Goal: Information Seeking & Learning: Learn about a topic

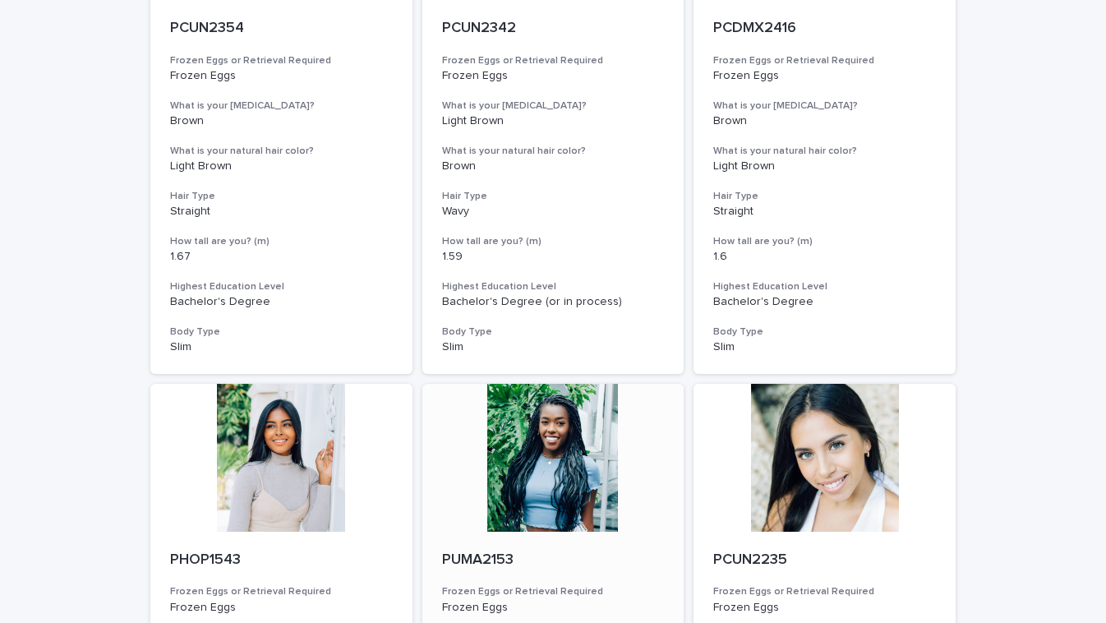
scroll to position [1833, 0]
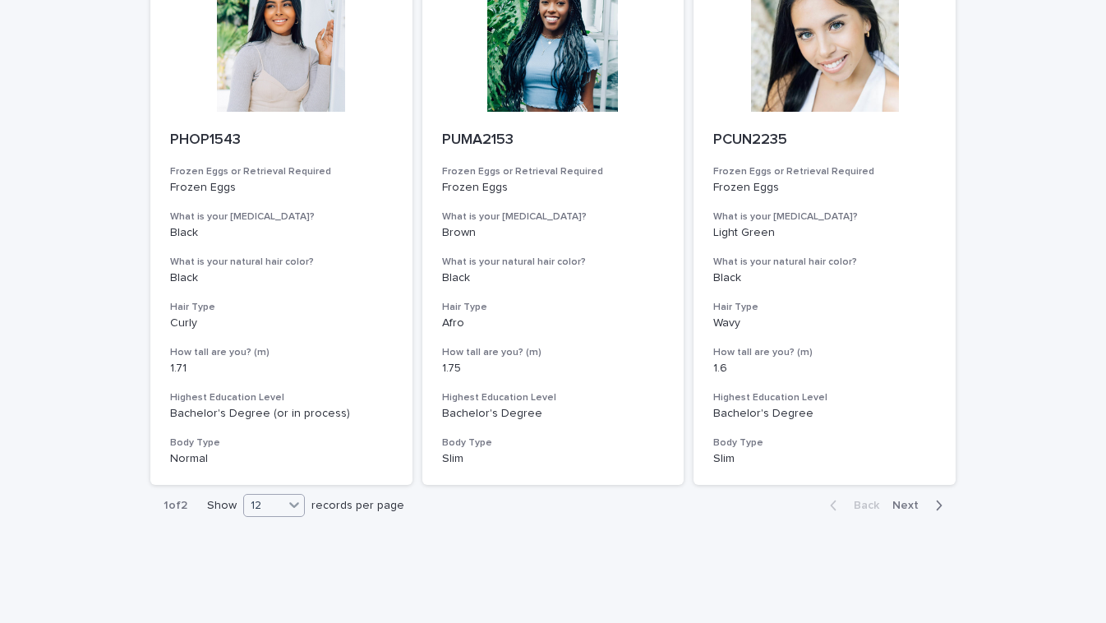
click at [288, 496] on icon at bounding box center [294, 504] width 16 height 16
click at [278, 528] on div "36" at bounding box center [276, 535] width 60 height 20
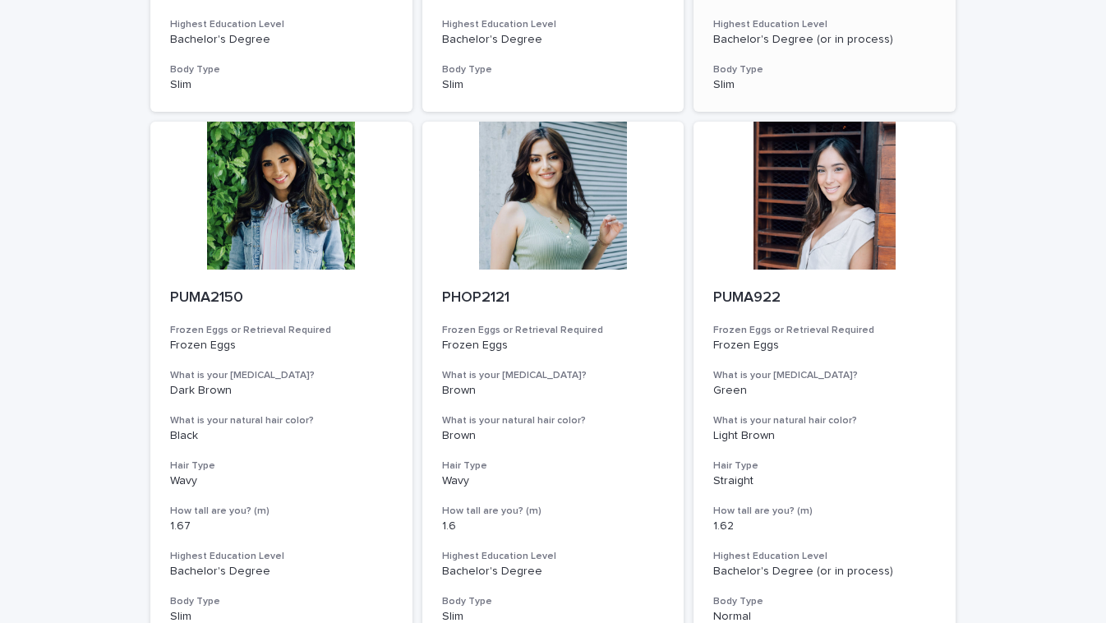
scroll to position [2726, 0]
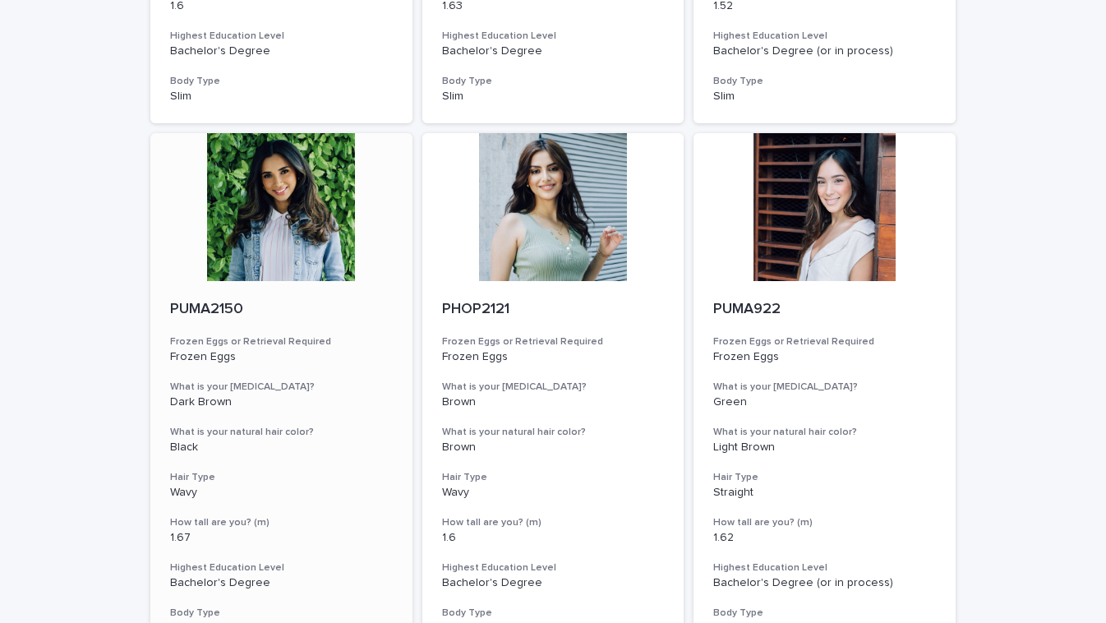
click at [290, 209] on div at bounding box center [281, 207] width 262 height 148
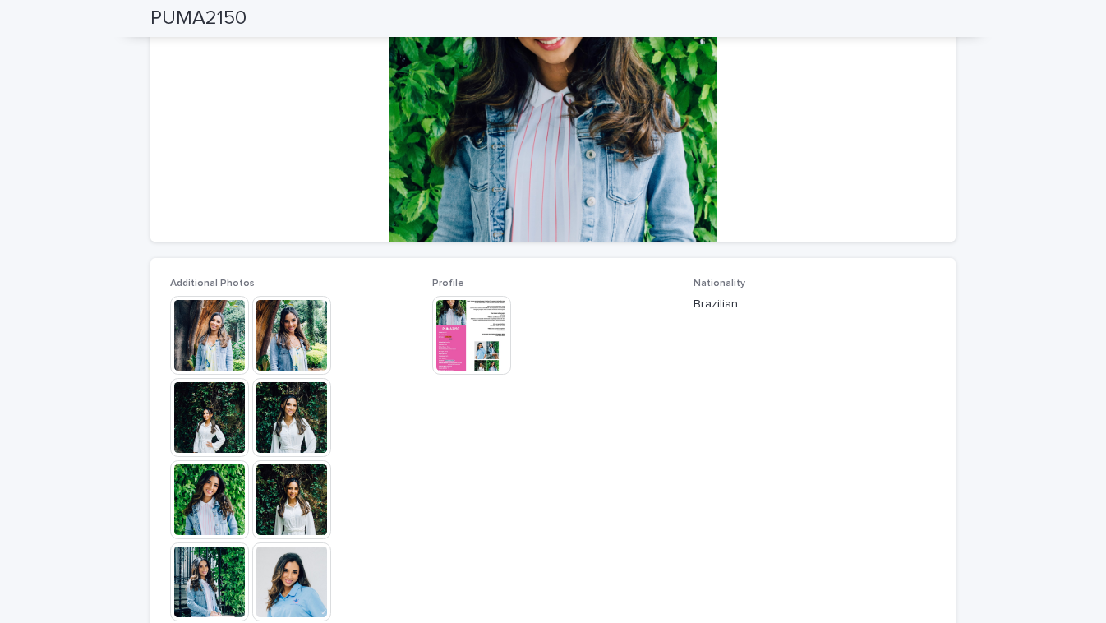
scroll to position [279, 0]
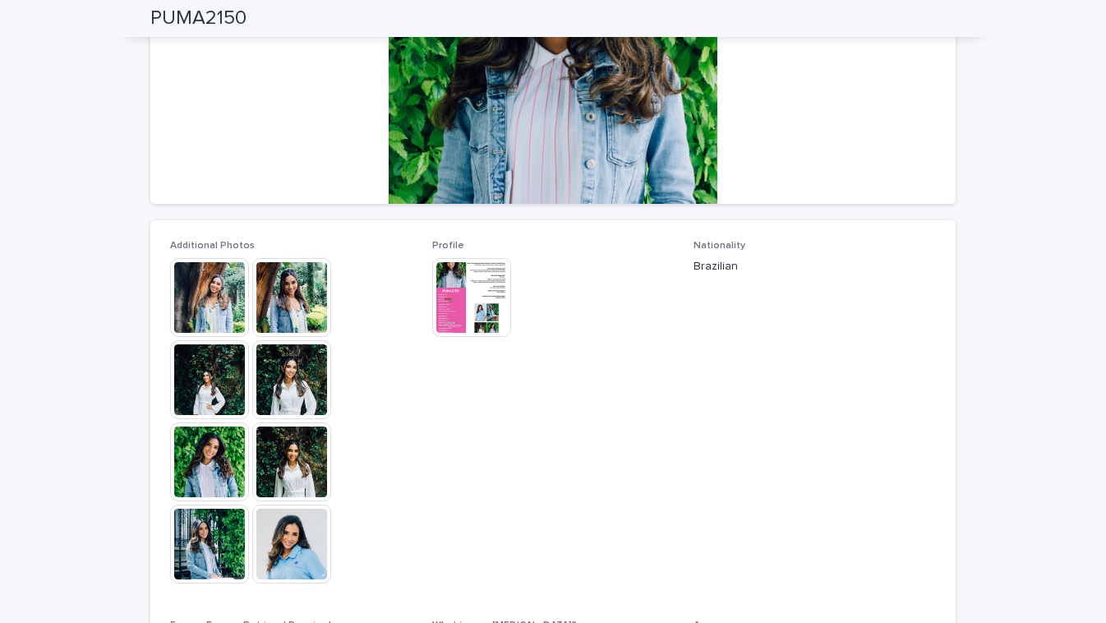
click at [200, 317] on img at bounding box center [209, 297] width 79 height 79
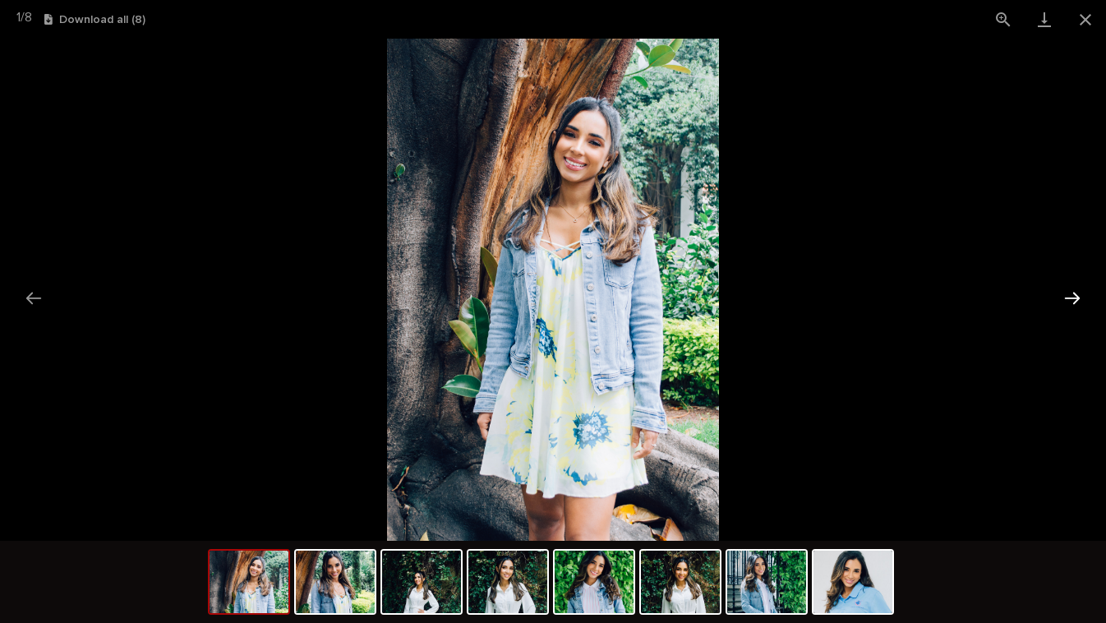
click at [1073, 292] on button "Next slide" at bounding box center [1072, 298] width 34 height 32
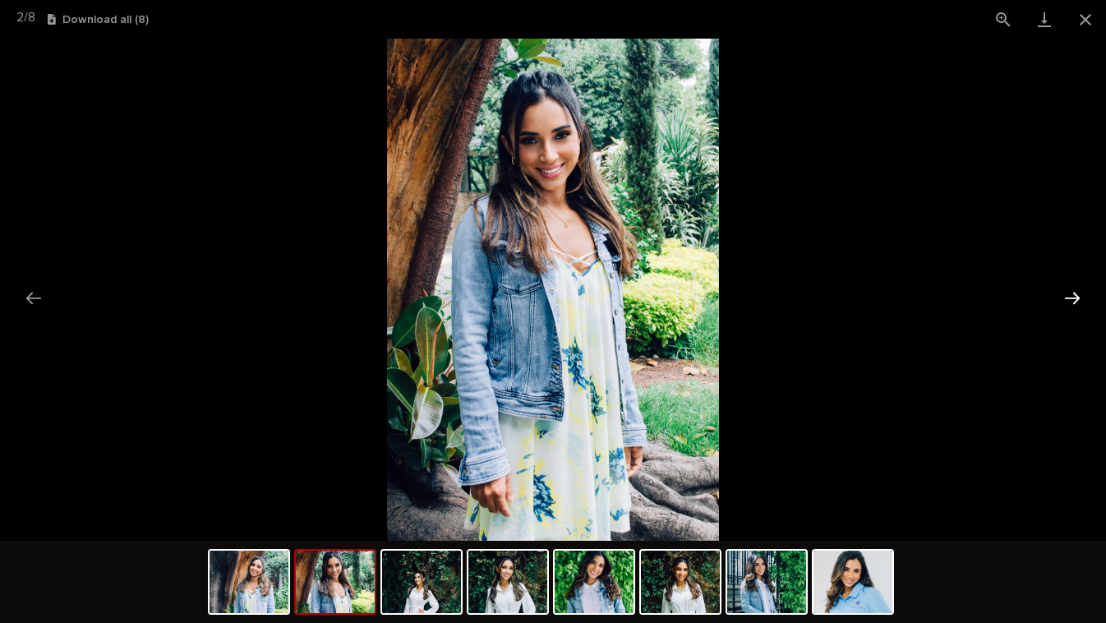
click at [1073, 292] on button "Next slide" at bounding box center [1072, 298] width 34 height 32
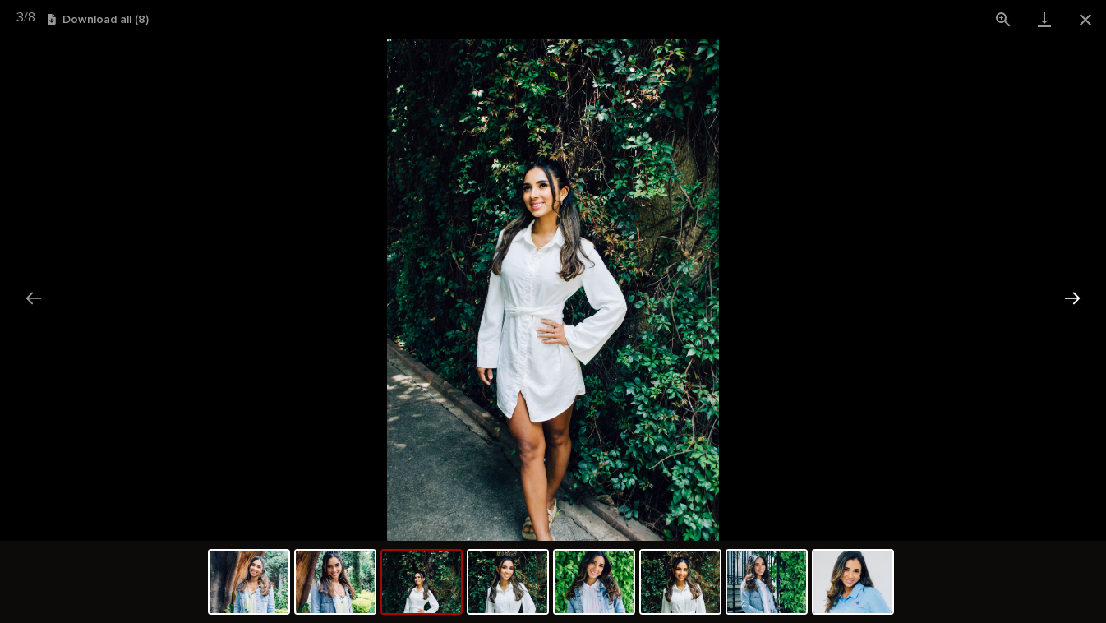
click at [1073, 292] on button "Next slide" at bounding box center [1072, 298] width 34 height 32
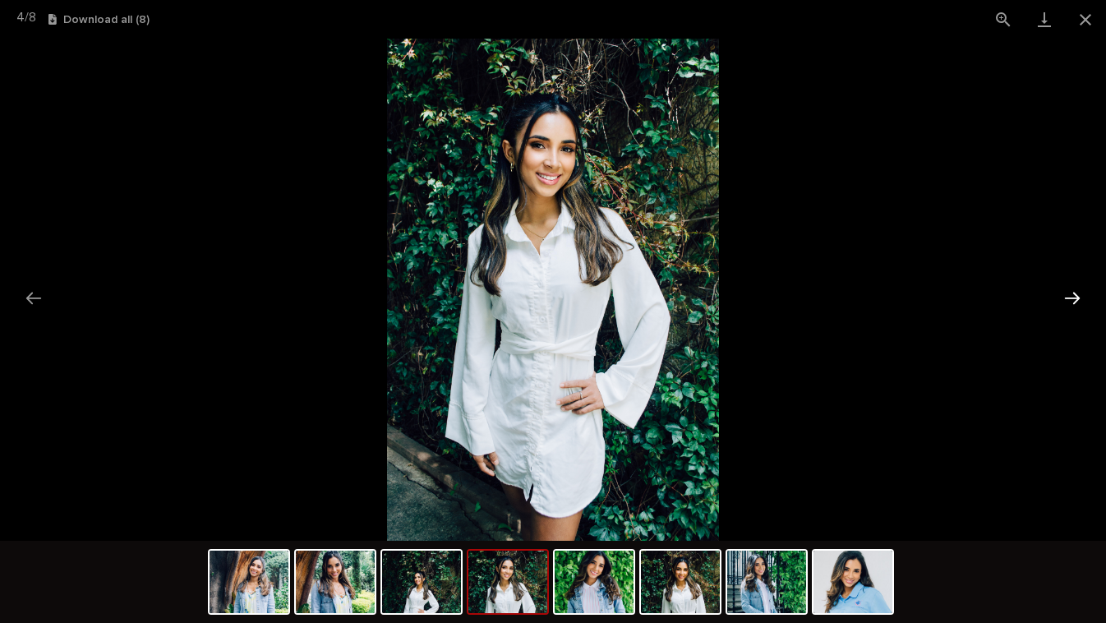
click at [1073, 292] on button "Next slide" at bounding box center [1072, 298] width 34 height 32
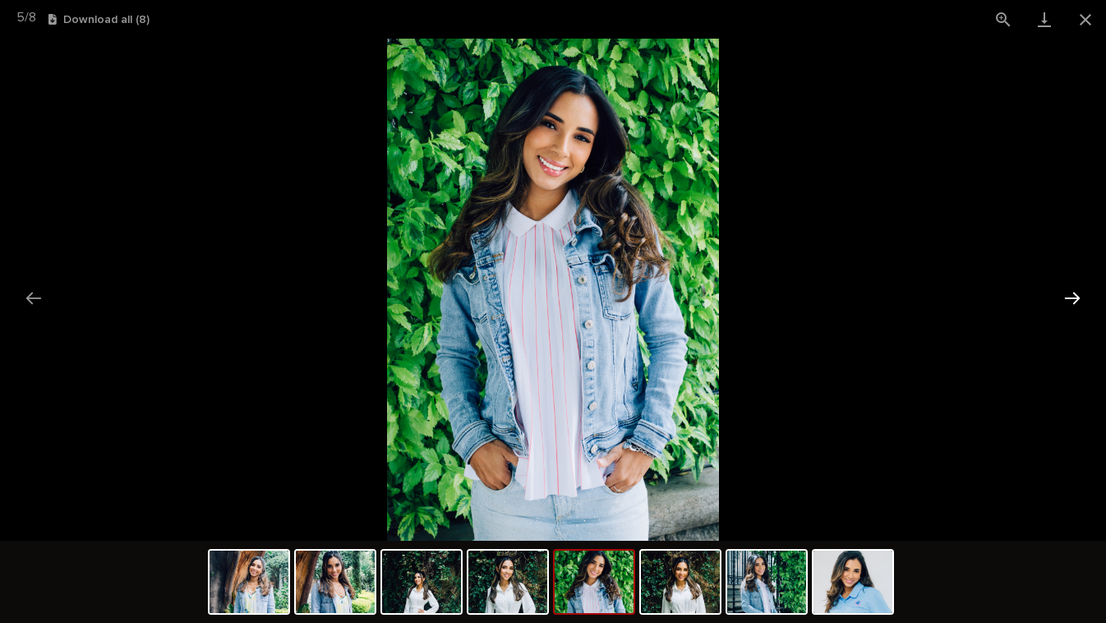
click at [1073, 292] on button "Next slide" at bounding box center [1072, 298] width 34 height 32
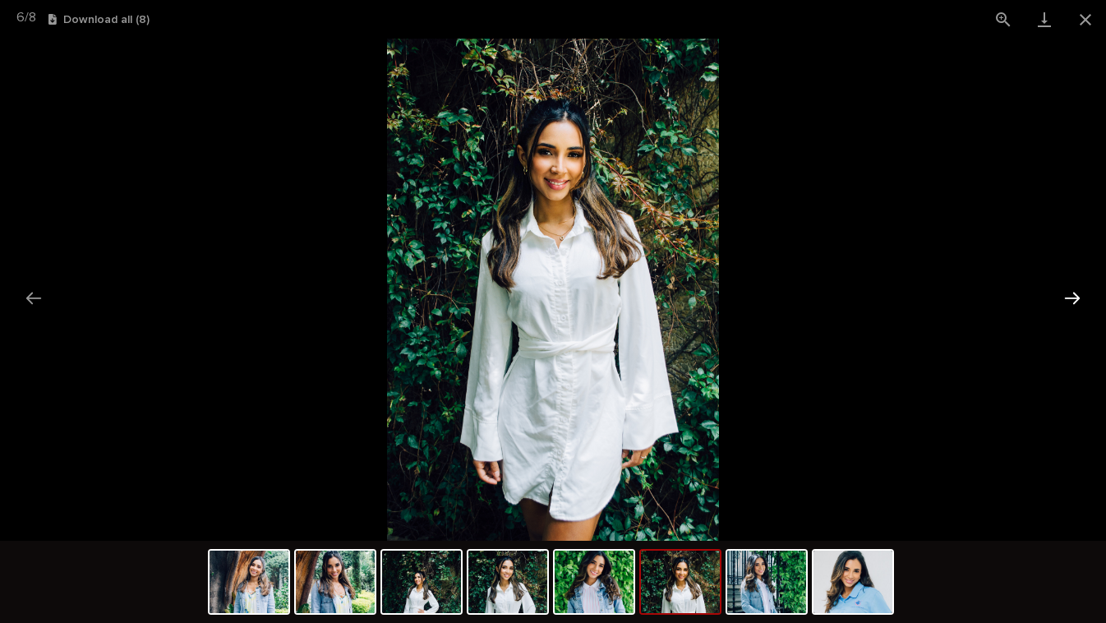
click at [1073, 292] on button "Next slide" at bounding box center [1072, 298] width 34 height 32
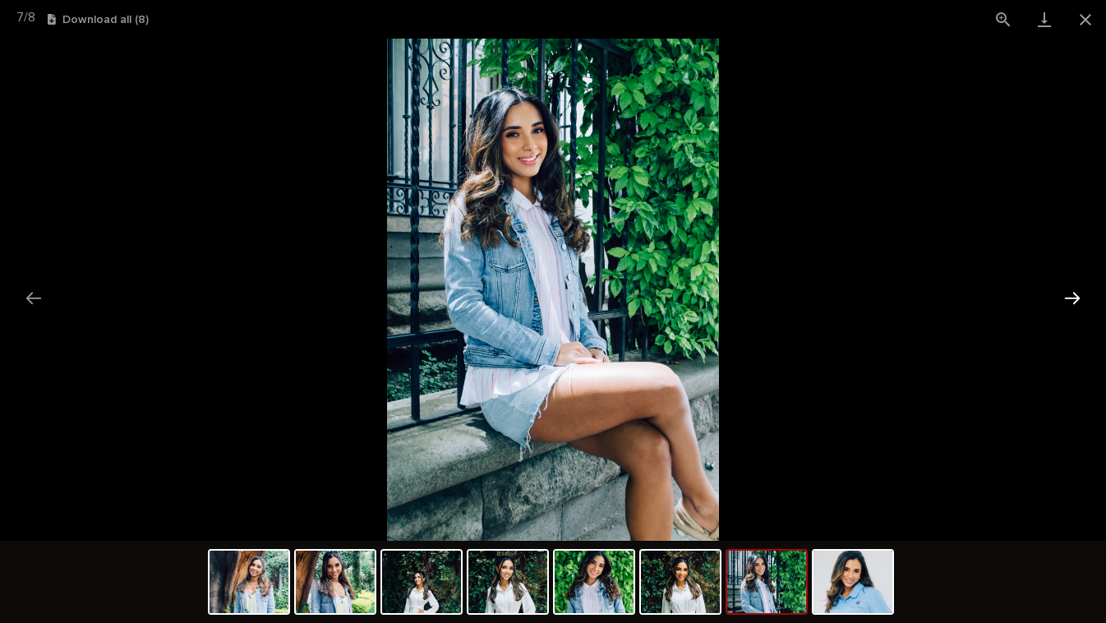
click at [1073, 292] on button "Next slide" at bounding box center [1072, 298] width 34 height 32
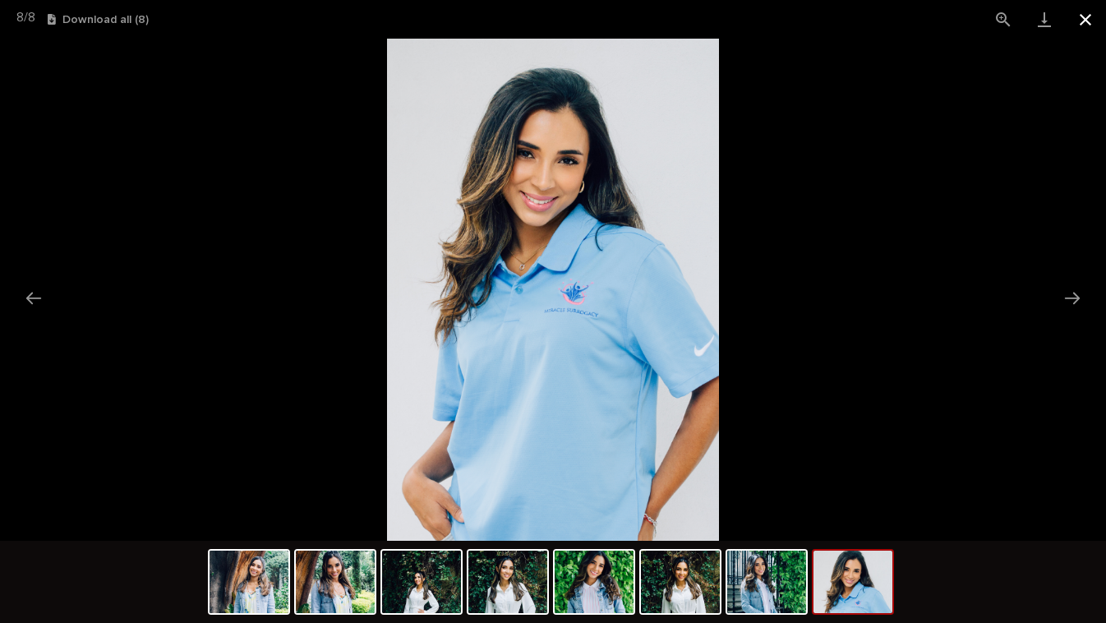
click at [1081, 20] on button "Close gallery" at bounding box center [1084, 19] width 41 height 39
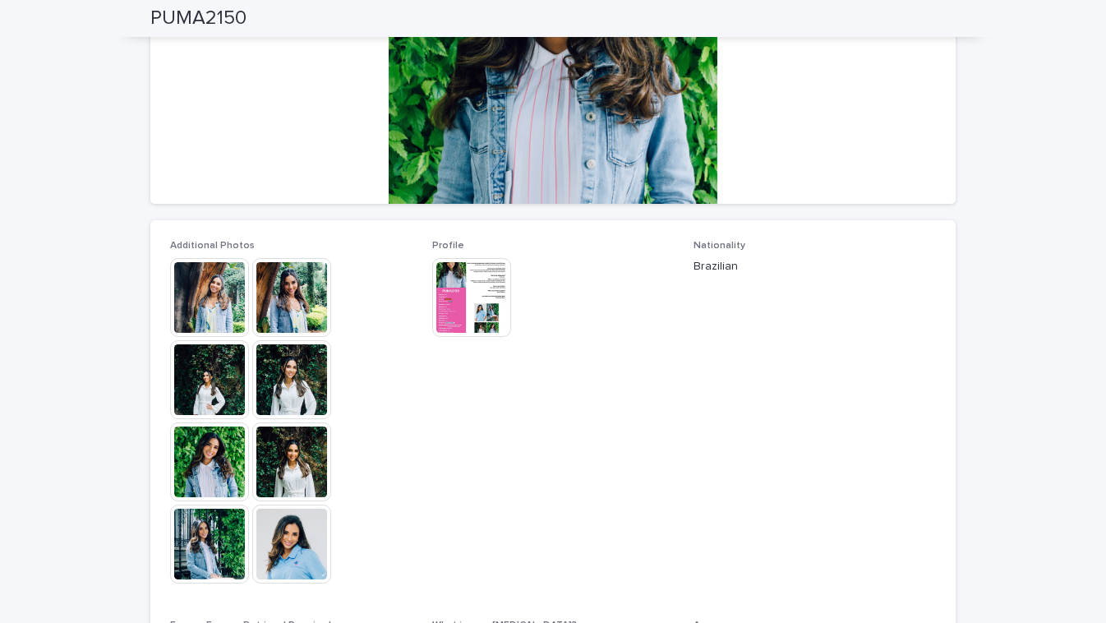
click at [457, 260] on img at bounding box center [471, 297] width 79 height 79
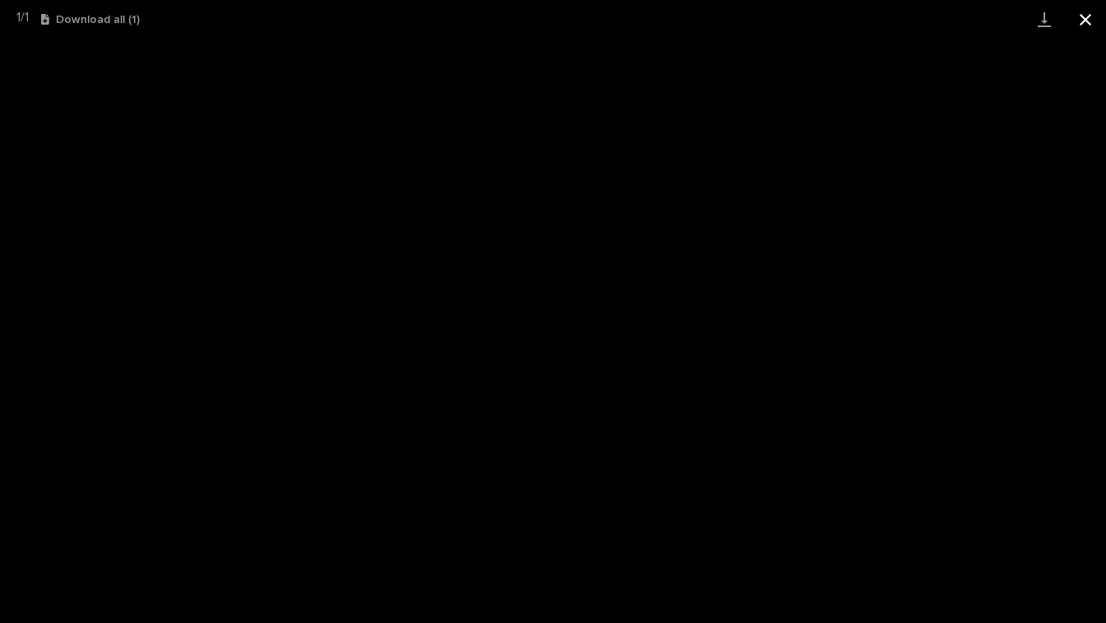
click at [1092, 21] on button "Close gallery" at bounding box center [1084, 19] width 41 height 39
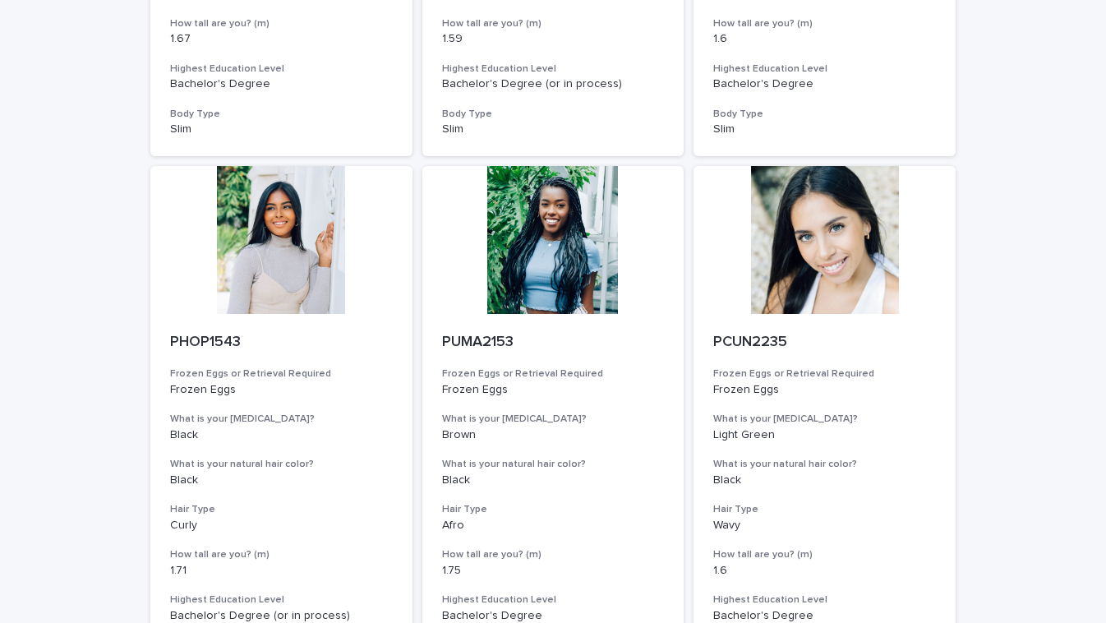
scroll to position [1833, 0]
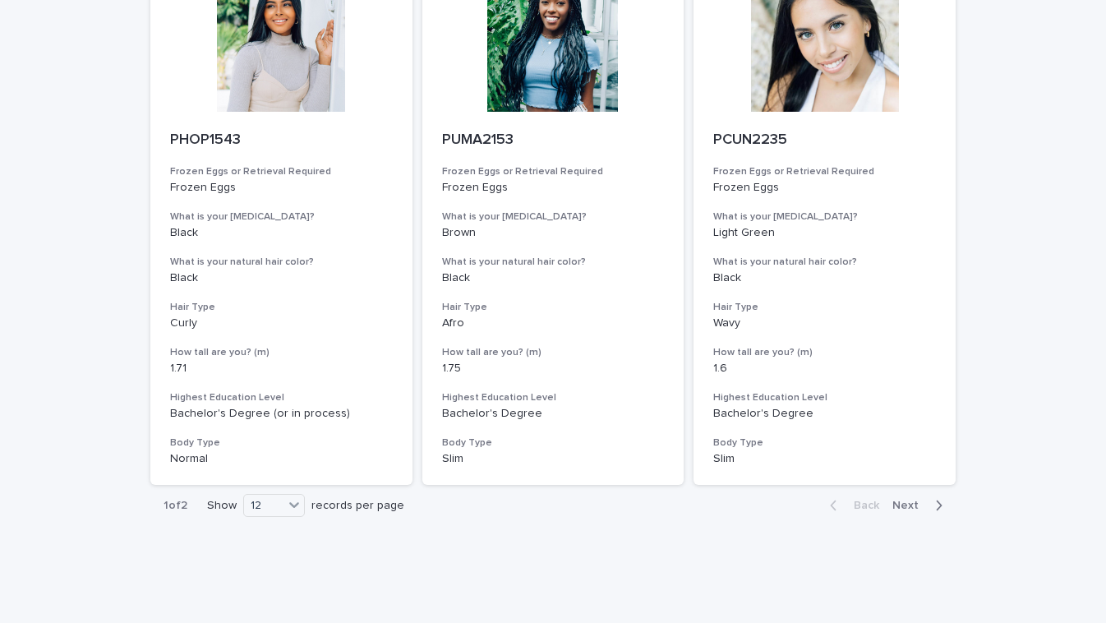
click at [907, 499] on span "Next" at bounding box center [910, 504] width 36 height 11
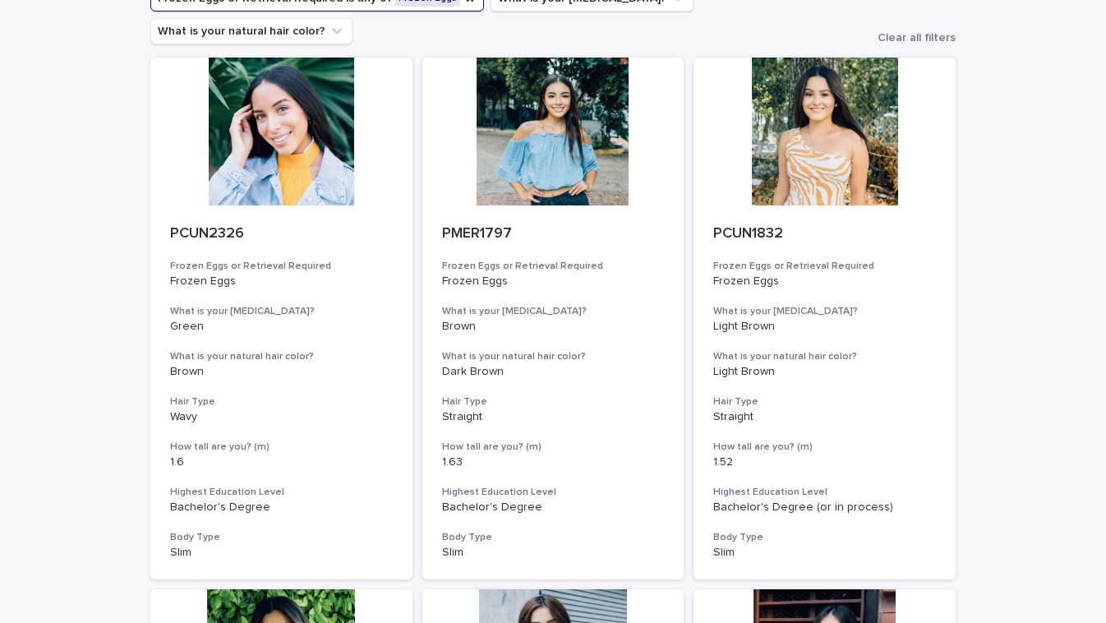
scroll to position [55, 0]
